Goal: Transaction & Acquisition: Purchase product/service

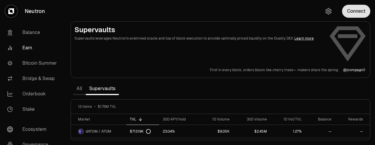
click at [355, 10] on button "Connect" at bounding box center [356, 11] width 28 height 13
click at [352, 9] on button "Connect" at bounding box center [356, 11] width 28 height 13
